Goal: Navigation & Orientation: Find specific page/section

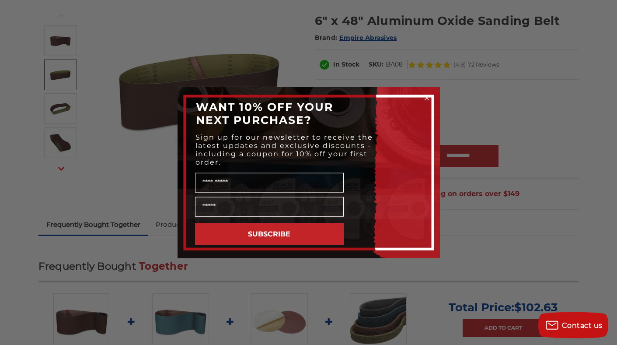
scroll to position [119, 0]
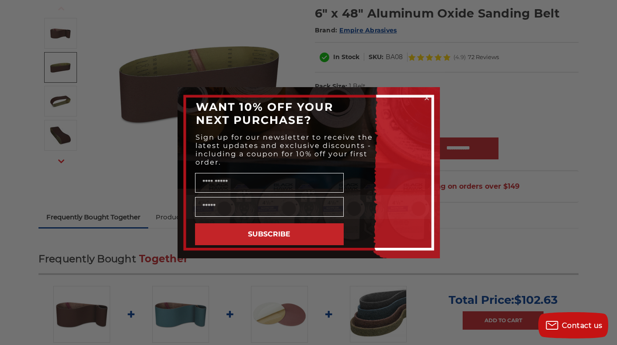
click at [427, 96] on icon "Close dialog" at bounding box center [427, 98] width 4 height 4
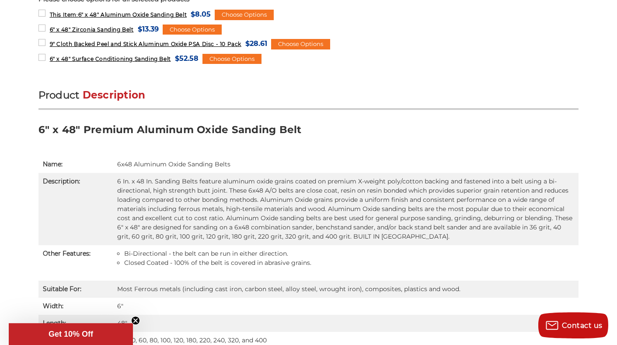
scroll to position [511, 0]
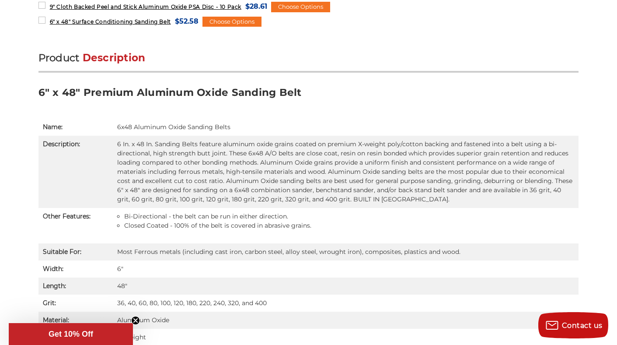
click at [135, 319] on circle "Close teaser" at bounding box center [136, 320] width 8 height 8
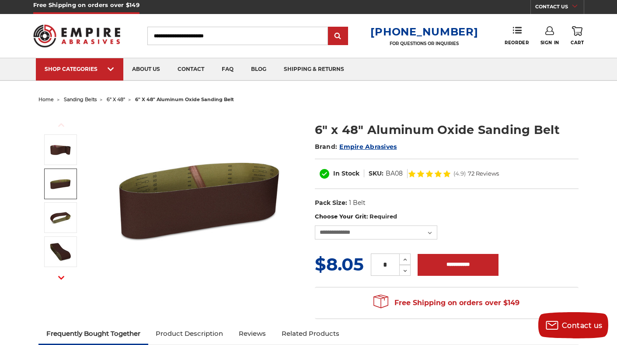
scroll to position [0, 0]
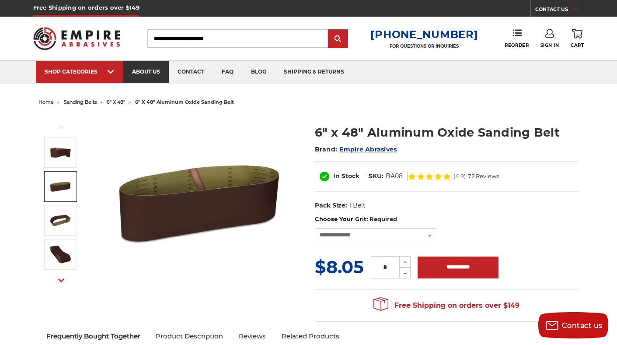
click at [147, 78] on link "about us" at bounding box center [146, 72] width 46 height 22
